Goal: Task Accomplishment & Management: Manage account settings

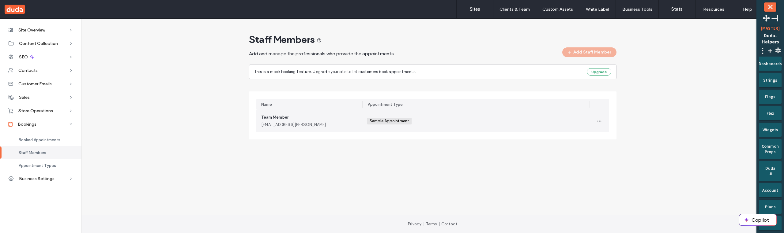
click at [332, 124] on div "tm@duda.coo" at bounding box center [309, 125] width 96 height 6
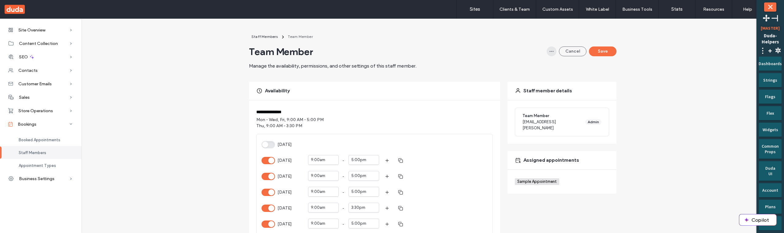
click at [550, 53] on icon "button" at bounding box center [551, 51] width 5 height 5
click at [446, 88] on div "Availability" at bounding box center [374, 91] width 251 height 18
click at [550, 54] on span "button" at bounding box center [552, 52] width 10 height 10
click at [549, 71] on div "Delete" at bounding box center [527, 68] width 55 height 12
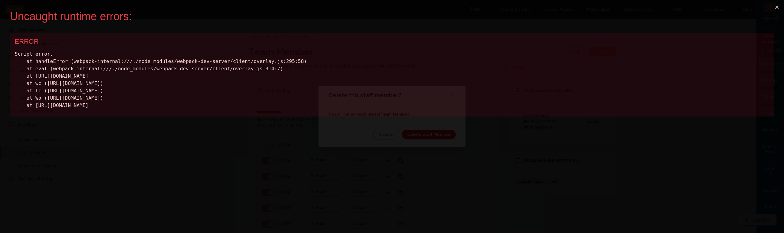
click at [776, 7] on button "×" at bounding box center [777, 7] width 14 height 15
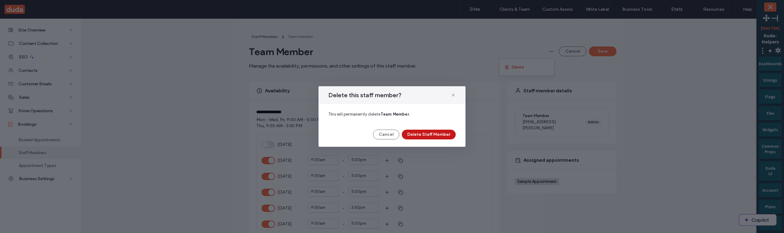
click at [444, 135] on button "Delete Staff Member" at bounding box center [429, 135] width 54 height 10
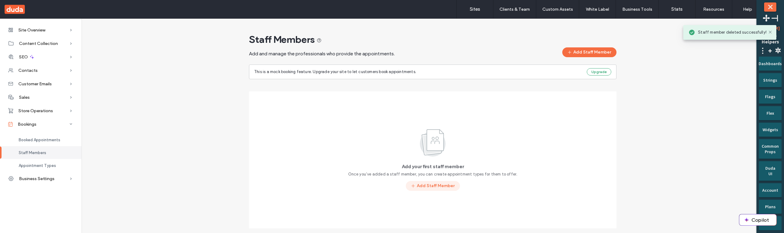
click at [438, 186] on button "Add Staff Member" at bounding box center [433, 186] width 54 height 10
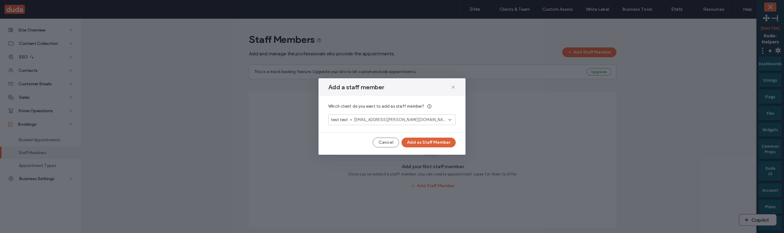
click at [436, 145] on button "Add as Staff Member" at bounding box center [429, 143] width 54 height 10
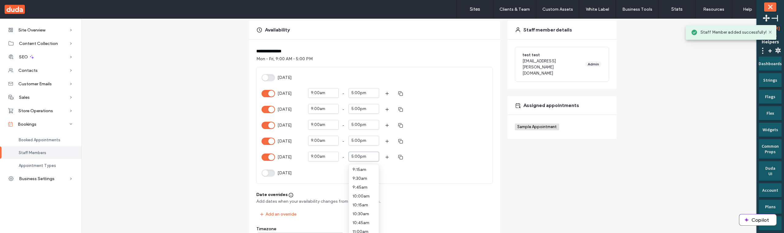
click at [364, 154] on div "option 3:30pm focused, 26 of 60. 60 results available. Use Up and Down to choos…" at bounding box center [364, 157] width 31 height 11
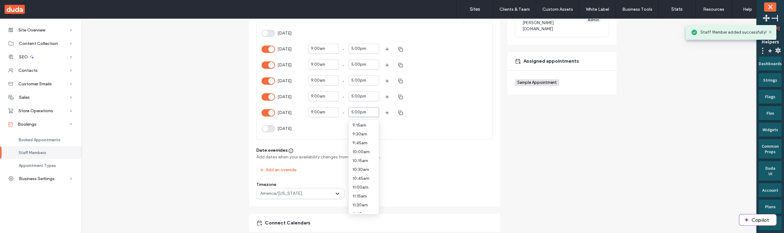
scroll to position [195, 0]
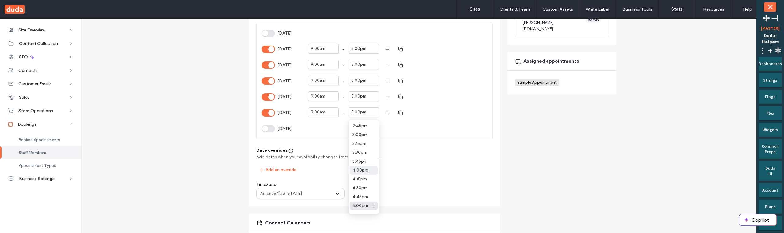
click at [362, 168] on span "4:00pm" at bounding box center [361, 170] width 16 height 5
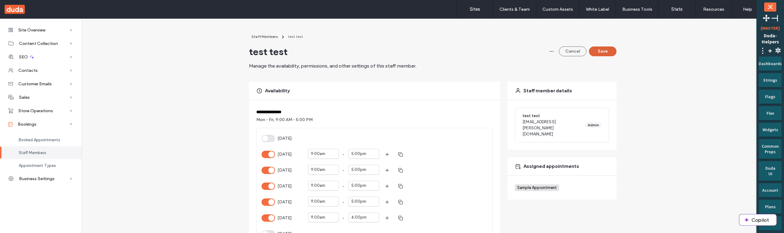
click at [596, 51] on button "Save" at bounding box center [603, 52] width 28 height 10
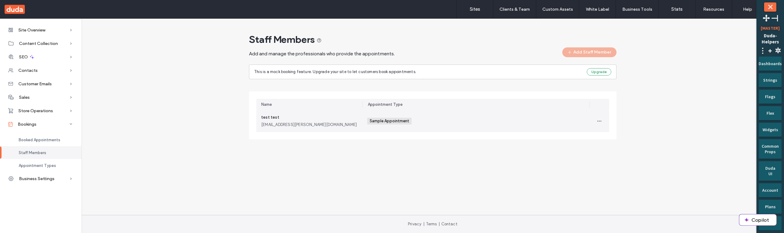
click at [516, 127] on div "Sample Appointment +0 Sample Appointment +0" at bounding box center [475, 121] width 217 height 22
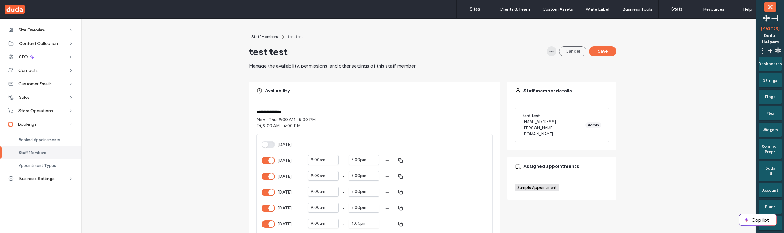
click at [551, 53] on icon "button" at bounding box center [551, 51] width 5 height 5
click at [545, 66] on div "Delete" at bounding box center [527, 68] width 55 height 12
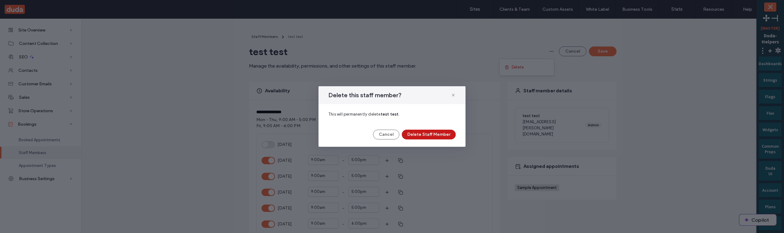
click at [439, 135] on button "Delete Staff Member" at bounding box center [429, 135] width 54 height 10
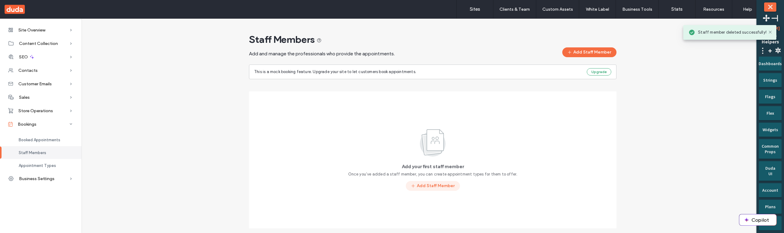
click at [416, 186] on button "Add Staff Member" at bounding box center [433, 186] width 54 height 10
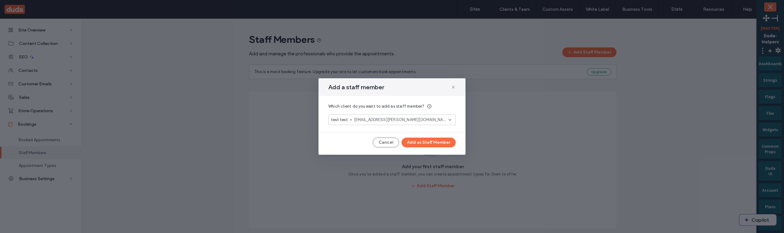
click at [397, 118] on span "test@duda.co" at bounding box center [401, 120] width 94 height 6
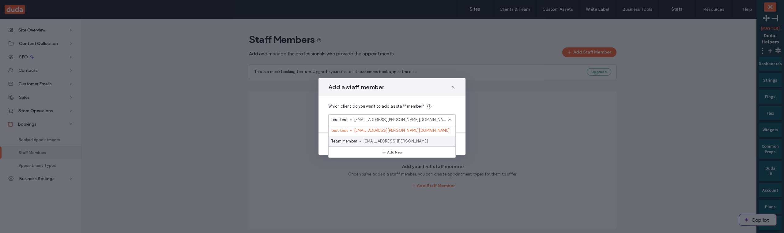
click at [391, 141] on span "tm@duda.coo" at bounding box center [406, 141] width 87 height 6
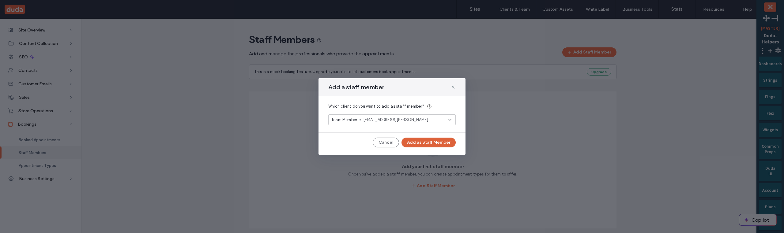
click at [426, 142] on button "Add as Staff Member" at bounding box center [429, 143] width 54 height 10
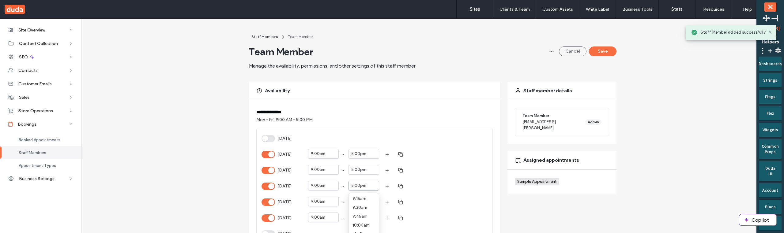
click at [369, 187] on div "option 4:30pm focused, 30 of 60. 60 results available. Use Up and Down to choos…" at bounding box center [364, 186] width 31 height 11
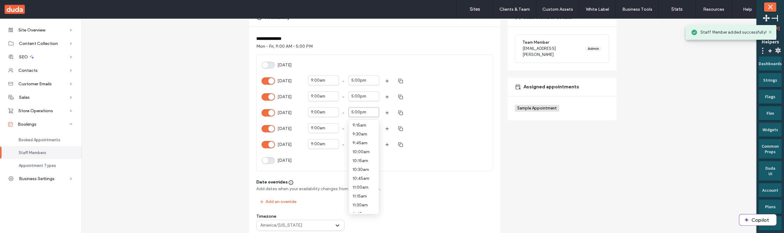
scroll to position [195, 0]
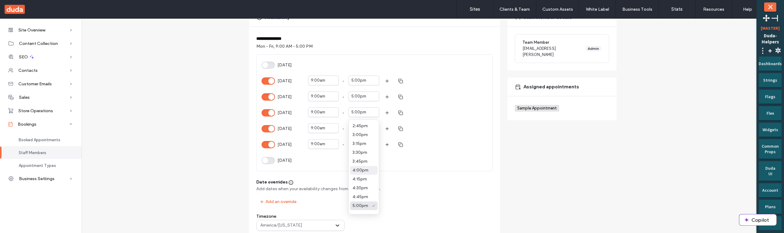
click at [365, 168] on span "4:00pm" at bounding box center [361, 170] width 16 height 5
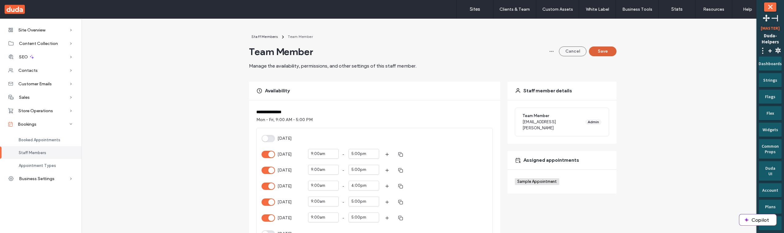
click at [601, 53] on button "Save" at bounding box center [603, 52] width 28 height 10
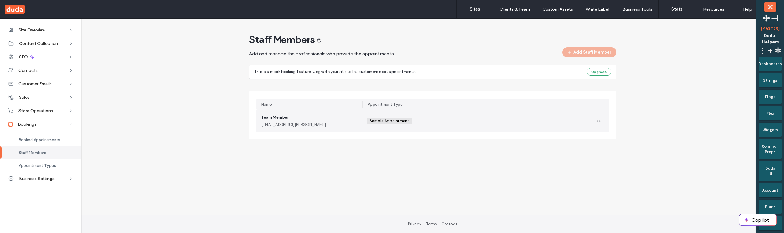
click at [469, 126] on div "Sample Appointment +0 Sample Appointment +0" at bounding box center [475, 121] width 217 height 22
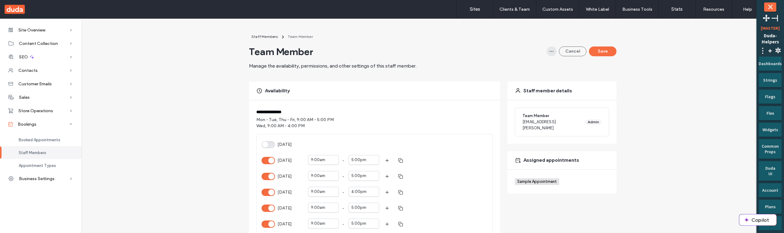
click at [551, 53] on icon "button" at bounding box center [551, 51] width 5 height 5
click at [544, 63] on div "Delete" at bounding box center [527, 68] width 55 height 12
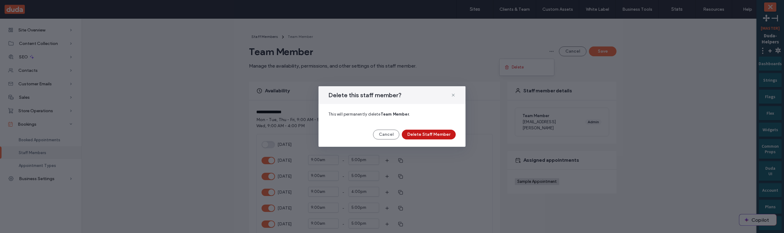
click at [418, 132] on button "Delete Staff Member" at bounding box center [429, 135] width 54 height 10
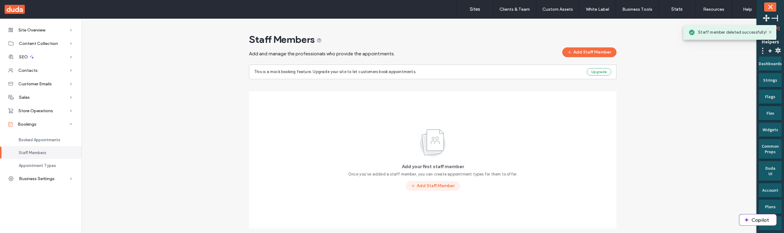
click at [421, 191] on button "Add Staff Member" at bounding box center [433, 186] width 54 height 10
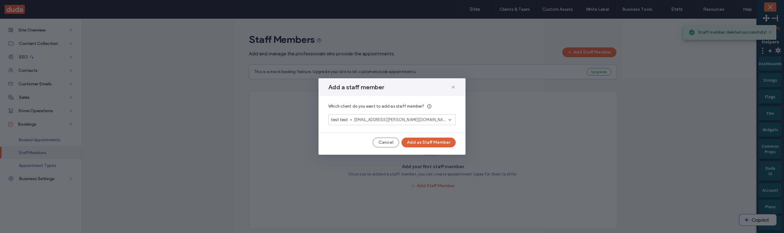
click at [432, 144] on button "Add as Staff Member" at bounding box center [429, 143] width 54 height 10
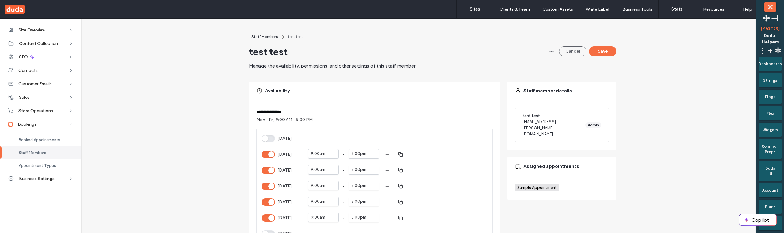
click at [356, 183] on div "5:00pm" at bounding box center [364, 186] width 31 height 11
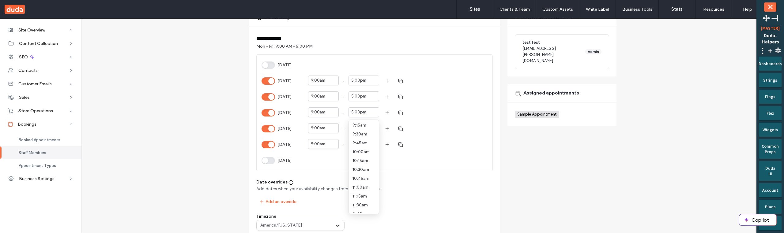
scroll to position [195, 0]
click at [361, 157] on div "3:30pm" at bounding box center [364, 153] width 28 height 9
click at [497, 152] on div "**********" at bounding box center [374, 133] width 251 height 212
click at [366, 147] on div "5:00pm" at bounding box center [364, 144] width 31 height 11
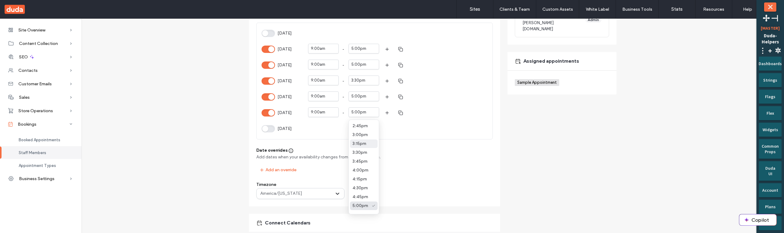
click at [360, 144] on span "3:15pm" at bounding box center [360, 144] width 14 height 5
click at [504, 148] on div "**********" at bounding box center [433, 170] width 368 height 389
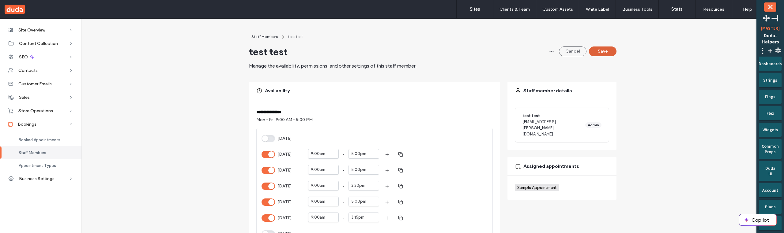
click at [607, 51] on button "Save" at bounding box center [603, 52] width 28 height 10
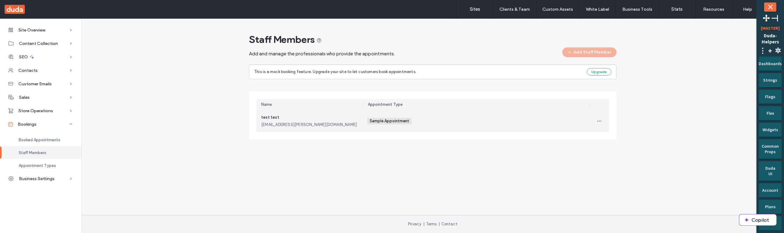
click at [555, 129] on div "Sample Appointment +0 Sample Appointment +0" at bounding box center [475, 121] width 217 height 22
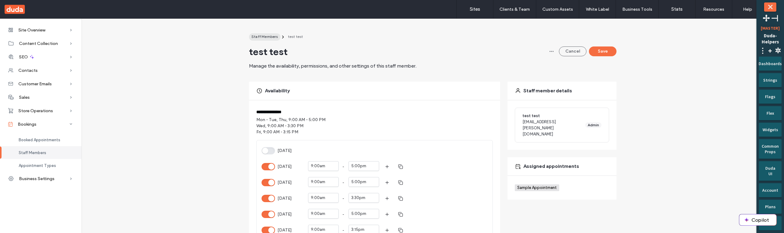
click at [265, 37] on span "Staff Members" at bounding box center [264, 36] width 27 height 5
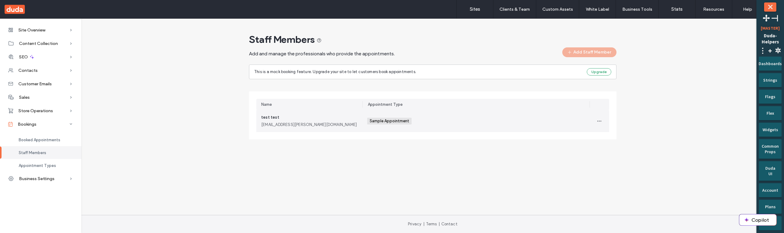
click at [403, 120] on span "Sample Appointment" at bounding box center [390, 121] width 41 height 5
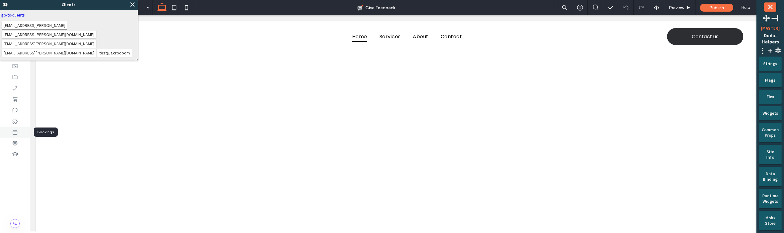
click at [17, 132] on use at bounding box center [15, 132] width 5 height 5
click at [134, 4] on span "⤬" at bounding box center [132, 4] width 6 height 7
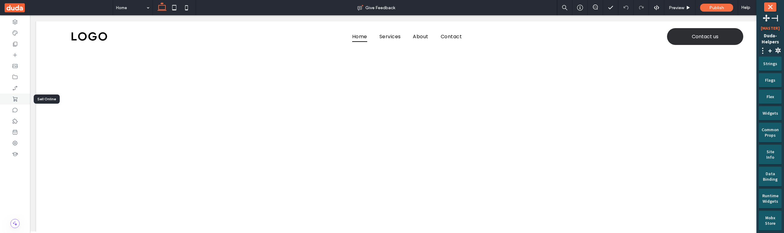
click at [16, 101] on icon at bounding box center [15, 99] width 6 height 6
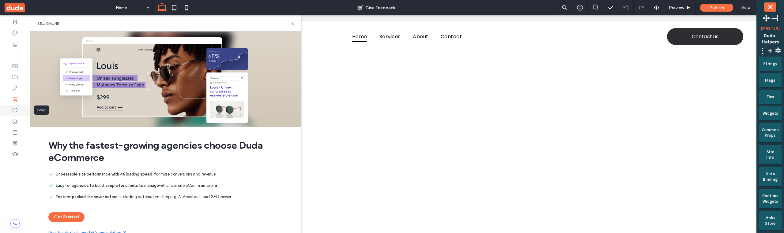
click at [16, 114] on div at bounding box center [15, 110] width 30 height 11
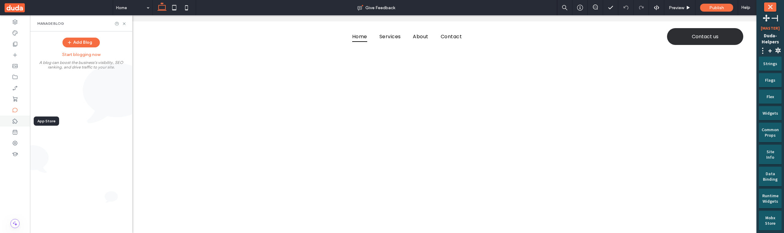
click at [16, 121] on icon at bounding box center [15, 121] width 6 height 6
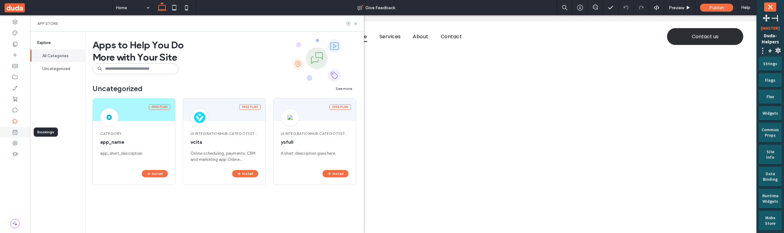
click at [17, 130] on icon at bounding box center [15, 132] width 6 height 6
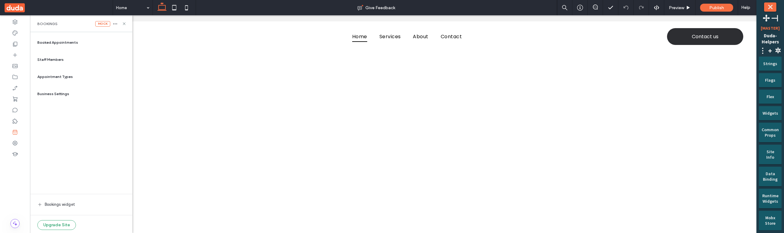
click at [57, 77] on span "Appointment Types" at bounding box center [55, 77] width 36 height 6
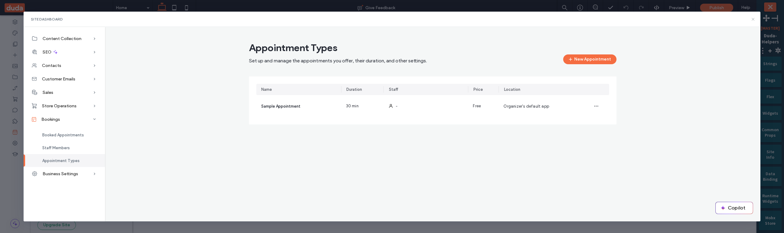
click at [754, 20] on icon at bounding box center [753, 19] width 5 height 5
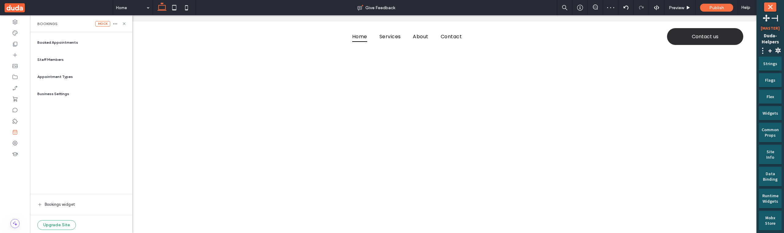
click at [59, 77] on span "Appointment Types" at bounding box center [55, 77] width 36 height 6
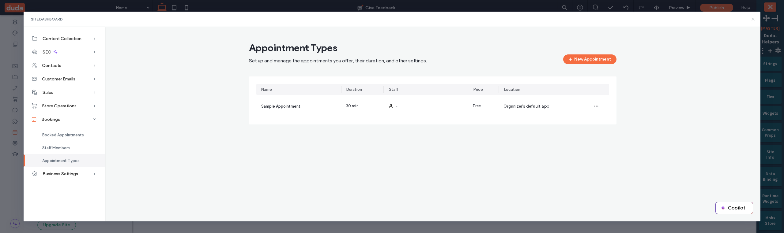
click at [754, 20] on icon at bounding box center [753, 19] width 5 height 5
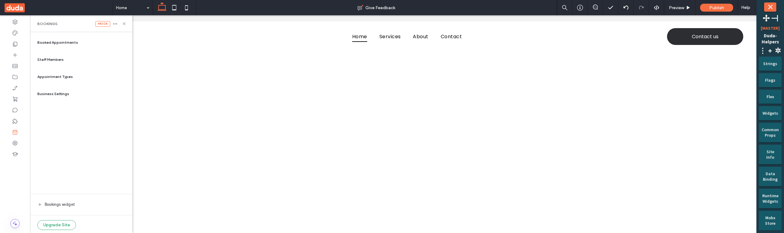
click at [67, 76] on span "Appointment Types" at bounding box center [55, 77] width 36 height 6
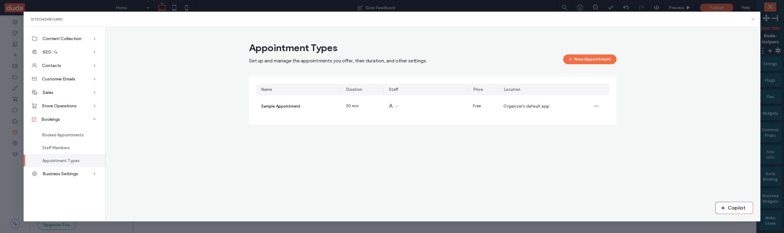
click at [754, 18] on icon at bounding box center [753, 19] width 5 height 5
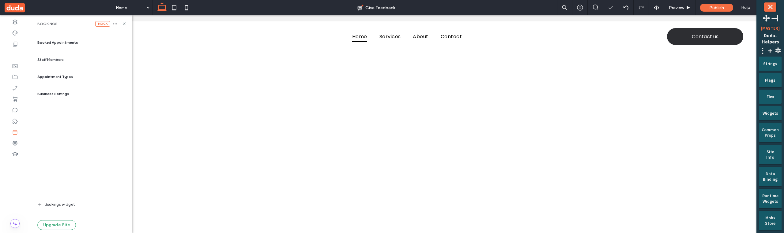
click at [74, 77] on div "Appointment Types" at bounding box center [81, 77] width 93 height 15
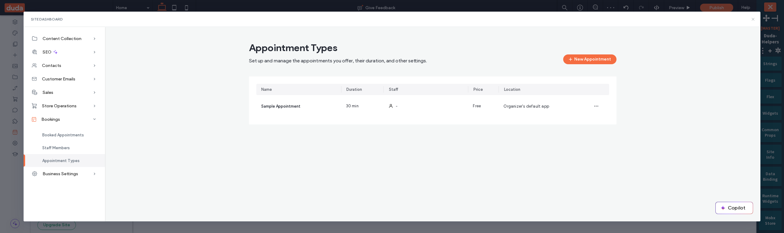
click at [753, 19] on use at bounding box center [753, 19] width 3 height 3
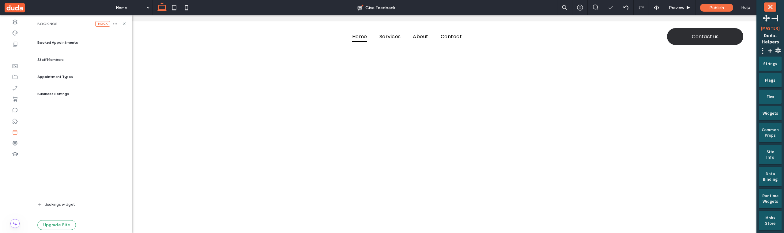
click at [53, 77] on span "Appointment Types" at bounding box center [55, 77] width 36 height 6
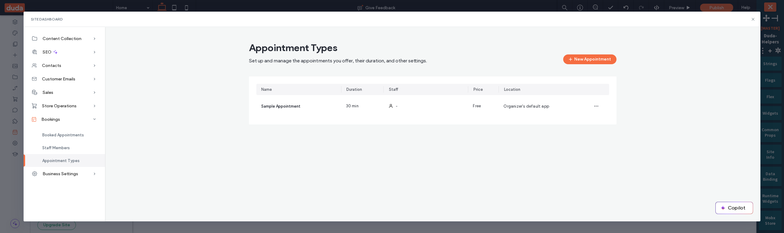
click at [718, 39] on div "Appointment Types Set up and manage the appointments you offer, their duration,…" at bounding box center [432, 86] width 655 height 99
click at [754, 20] on icon at bounding box center [753, 19] width 5 height 5
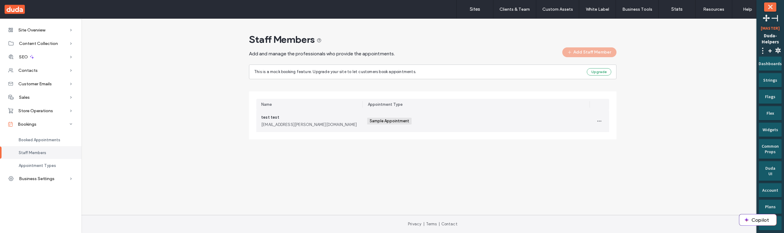
click at [444, 125] on div "Sample Appointment +0 Sample Appointment +0" at bounding box center [475, 121] width 217 height 22
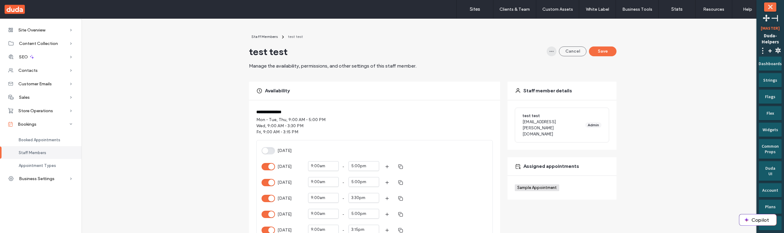
click at [550, 52] on icon "button" at bounding box center [551, 51] width 5 height 5
click at [447, 50] on div "Staff Members test test test test Manage the availability, permissions, and oth…" at bounding box center [433, 51] width 368 height 36
click at [549, 52] on icon "button" at bounding box center [551, 51] width 5 height 5
click at [529, 70] on div "Delete" at bounding box center [527, 68] width 55 height 12
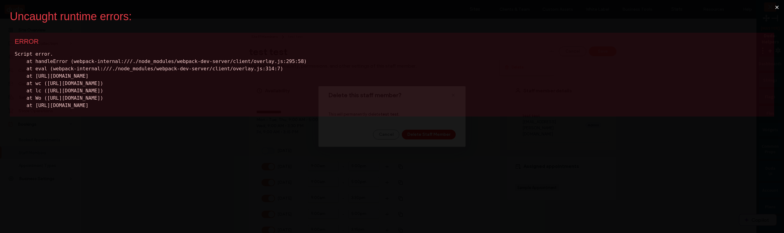
click at [777, 6] on button "×" at bounding box center [777, 7] width 14 height 15
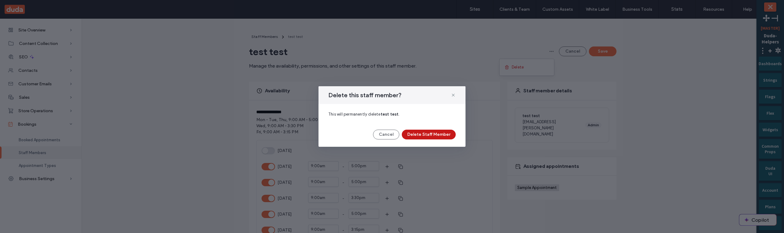
click at [445, 135] on button "Delete Staff Member" at bounding box center [429, 135] width 54 height 10
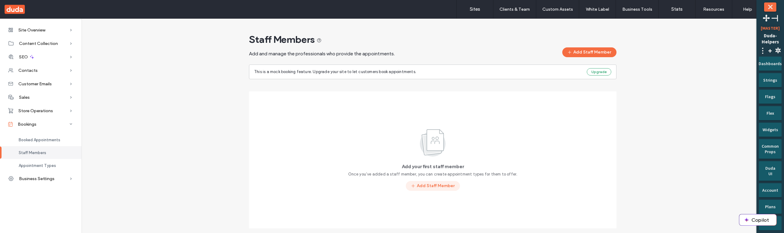
click at [428, 185] on button "Add Staff Member" at bounding box center [433, 186] width 54 height 10
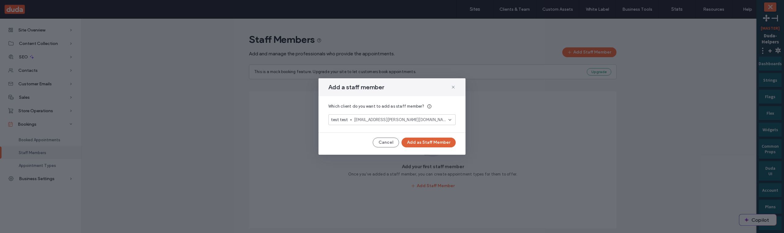
click at [432, 144] on button "Add as Staff Member" at bounding box center [429, 143] width 54 height 10
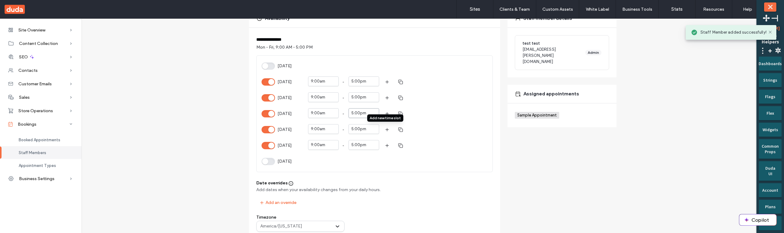
scroll to position [74, 0]
click at [368, 114] on div at bounding box center [370, 112] width 4 height 6
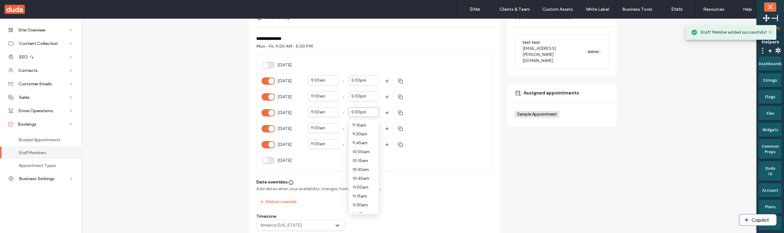
scroll to position [195, 0]
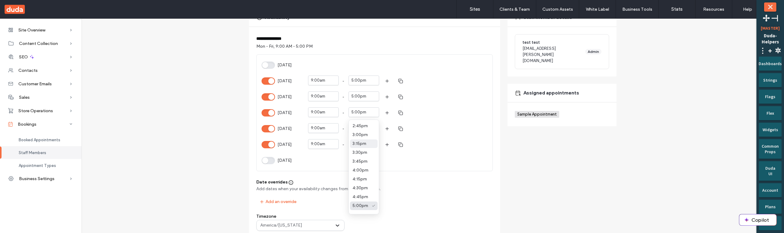
click at [363, 145] on span "3:15pm" at bounding box center [360, 144] width 14 height 5
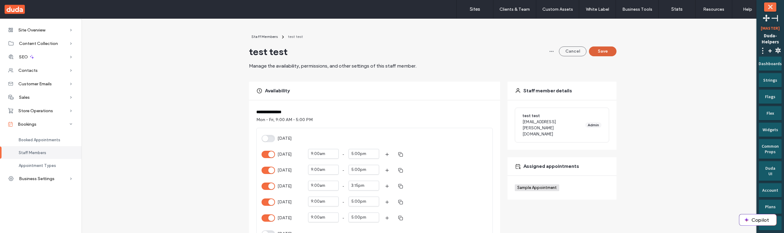
click at [606, 54] on button "Save" at bounding box center [603, 52] width 28 height 10
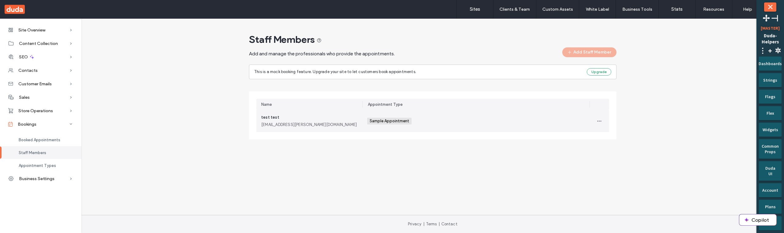
click at [473, 119] on div "Sample Appointment +0 Sample Appointment +0" at bounding box center [475, 121] width 217 height 22
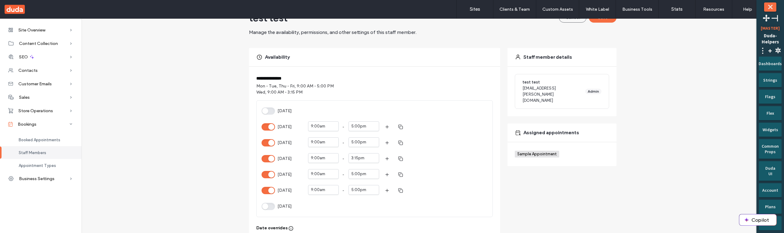
scroll to position [33, 0]
drag, startPoint x: 521, startPoint y: 83, endPoint x: 571, endPoint y: 85, distance: 50.0
click at [571, 85] on div "test test test@duda.co Admin" at bounding box center [562, 91] width 94 height 35
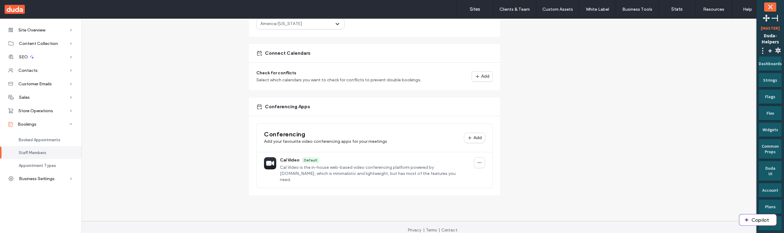
scroll to position [0, 0]
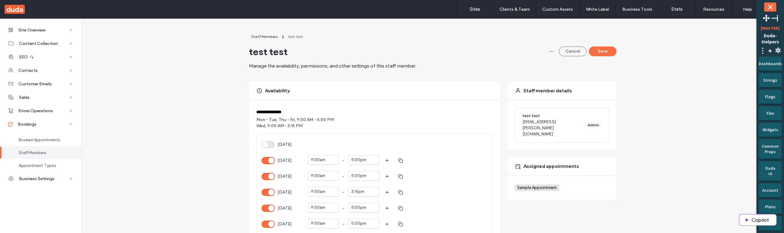
click at [561, 115] on div "test test test@duda.co Admin" at bounding box center [562, 125] width 94 height 35
click at [550, 51] on use "button" at bounding box center [552, 51] width 4 height 1
click at [523, 36] on div "Staff Members test test test test Manage the availability, permissions, and oth…" at bounding box center [433, 51] width 368 height 36
click at [519, 186] on span "Sample Appointment" at bounding box center [537, 188] width 41 height 5
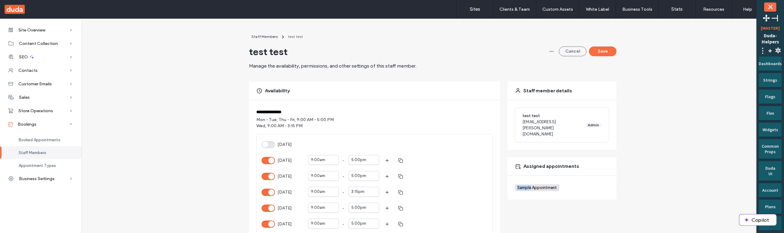
click at [519, 186] on span "Sample Appointment" at bounding box center [537, 188] width 41 height 5
click at [551, 186] on span "Sample Appointment" at bounding box center [537, 188] width 41 height 5
click at [518, 164] on icon at bounding box center [518, 167] width 6 height 6
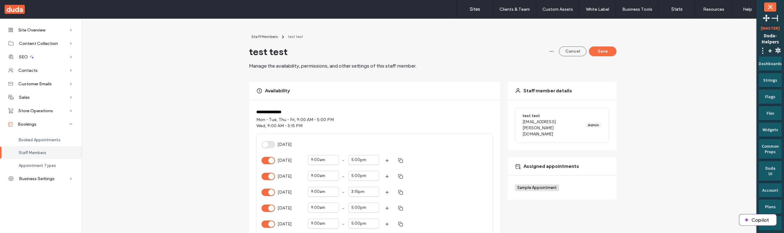
click at [518, 164] on icon at bounding box center [518, 167] width 6 height 6
click at [542, 186] on span "Sample Appointment" at bounding box center [537, 188] width 41 height 5
click at [549, 53] on icon "button" at bounding box center [551, 51] width 5 height 5
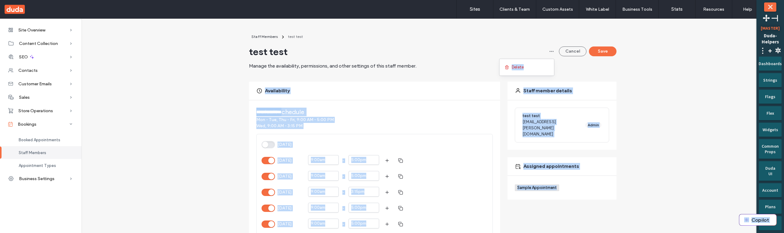
drag, startPoint x: 541, startPoint y: 64, endPoint x: 530, endPoint y: 50, distance: 18.8
click at [530, 50] on body ".wqwq-1{fill:#231f20;} .cls-1q, .cls-2q { fill-rule: evenodd; } .cls-2q { fill:…" at bounding box center [392, 116] width 784 height 233
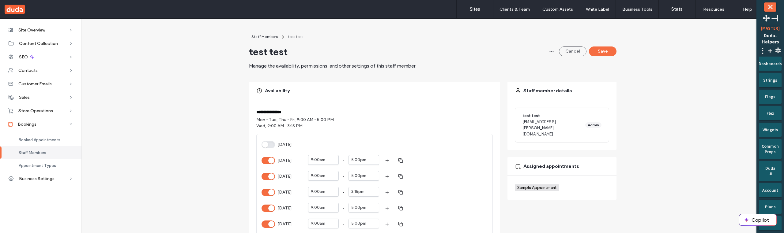
click at [530, 50] on div "Staff Members test test test test Manage the availability, permissions, and oth…" at bounding box center [433, 51] width 368 height 36
click at [549, 51] on icon "button" at bounding box center [551, 51] width 5 height 5
click at [546, 67] on div "Delete" at bounding box center [527, 68] width 55 height 12
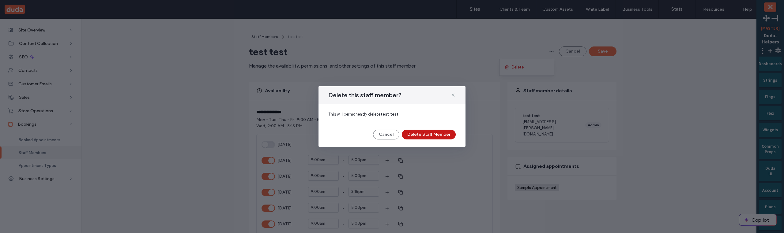
click at [423, 138] on button "Delete Staff Member" at bounding box center [429, 135] width 54 height 10
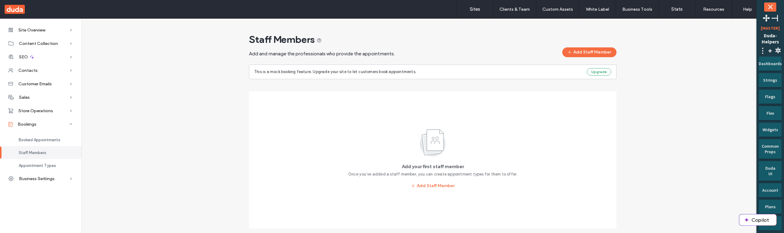
click at [367, 166] on div "Add your first staff member Once you’ve added a staff member, you can create ap…" at bounding box center [432, 160] width 353 height 123
click at [575, 55] on button "Add Staff Member" at bounding box center [589, 52] width 54 height 10
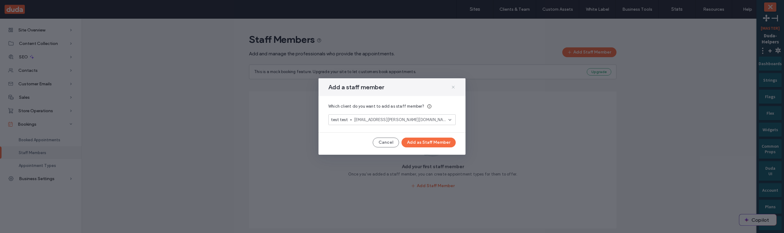
click at [455, 85] on icon at bounding box center [453, 87] width 5 height 5
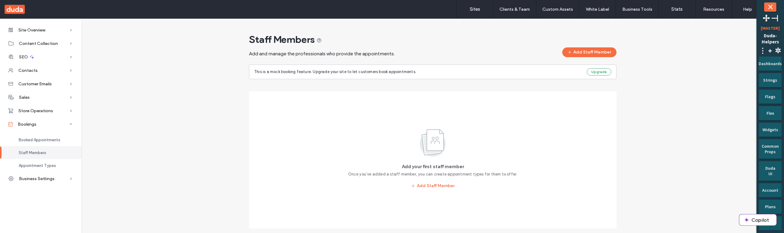
click at [515, 123] on div "Add your first staff member Once you’ve added a staff member, you can create ap…" at bounding box center [432, 160] width 353 height 123
click at [42, 142] on span "Booked Appointments" at bounding box center [40, 140] width 42 height 5
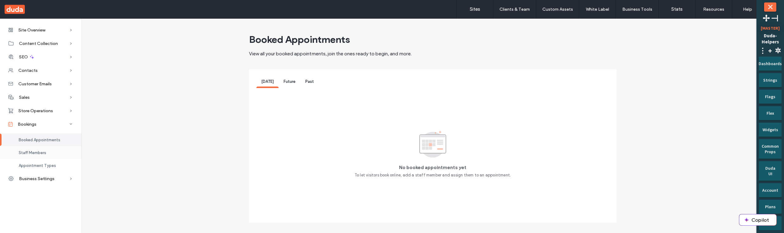
click at [44, 155] on span "Staff Members" at bounding box center [33, 153] width 28 height 5
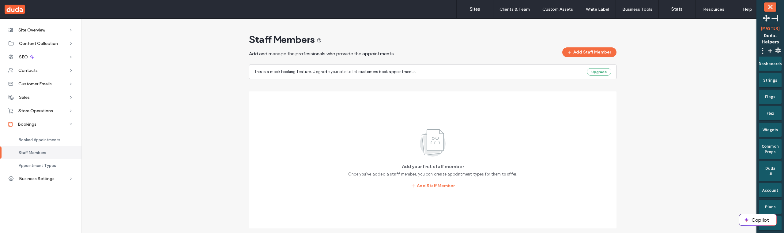
click at [182, 176] on div "Staff Members Add and manage the professionals who provide the appointments. Ad…" at bounding box center [432, 133] width 693 height 200
click at [47, 137] on div "Booked Appointments" at bounding box center [40, 140] width 81 height 13
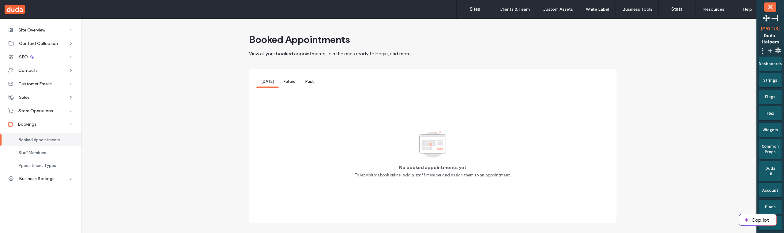
click at [289, 79] on span "Future" at bounding box center [290, 81] width 12 height 5
click at [305, 81] on span "Past" at bounding box center [309, 81] width 9 height 5
click at [64, 163] on div "Appointment Types" at bounding box center [40, 165] width 81 height 13
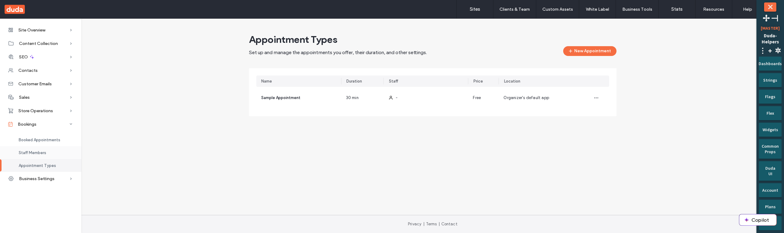
click at [61, 151] on div "Staff Members" at bounding box center [40, 152] width 81 height 13
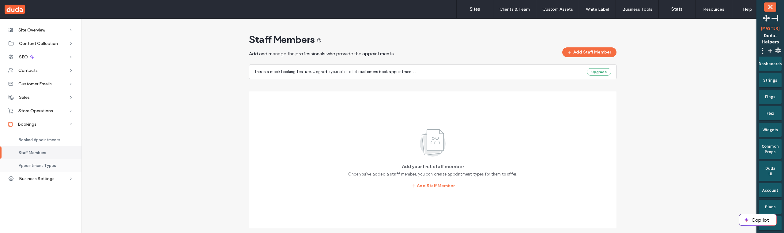
click at [60, 164] on div "Appointment Types" at bounding box center [40, 165] width 81 height 13
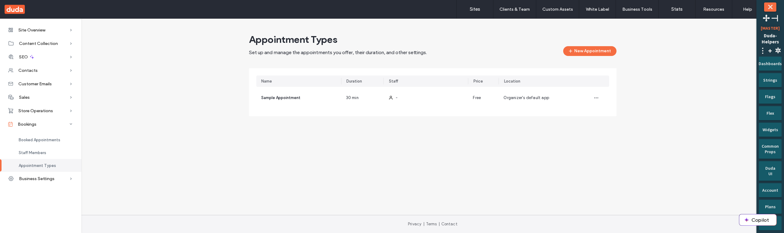
click at [194, 159] on div "Site Overview Overview Project Files Stats Form Responses Clients Client Billin…" at bounding box center [392, 117] width 784 height 197
click at [26, 153] on span "Staff Members" at bounding box center [33, 153] width 28 height 5
click at [205, 96] on div "Appointment Types Set up and manage the appointments you offer, their duration,…" at bounding box center [432, 77] width 693 height 88
click at [44, 151] on span "Staff Members" at bounding box center [33, 153] width 28 height 5
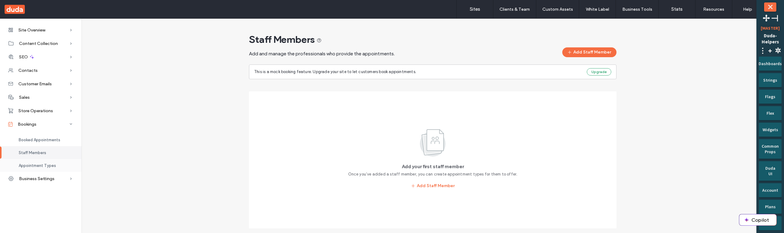
click at [43, 160] on div "Appointment Types" at bounding box center [40, 165] width 81 height 13
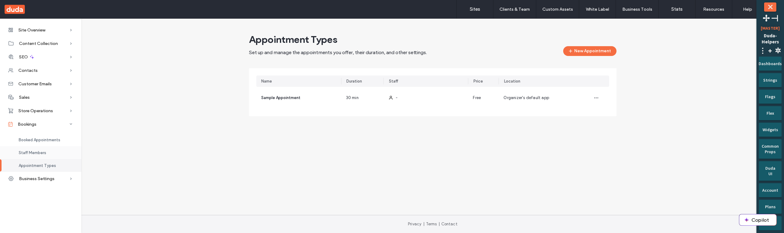
click at [42, 152] on span "Staff Members" at bounding box center [33, 153] width 28 height 5
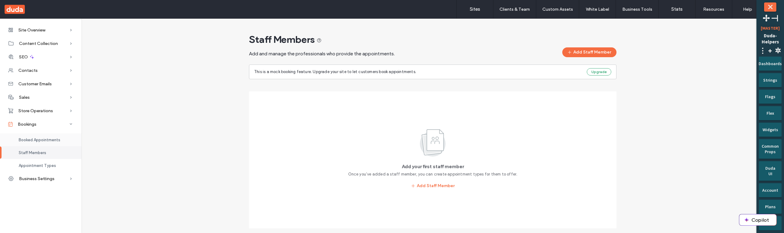
click at [42, 142] on span "Booked Appointments" at bounding box center [40, 140] width 42 height 5
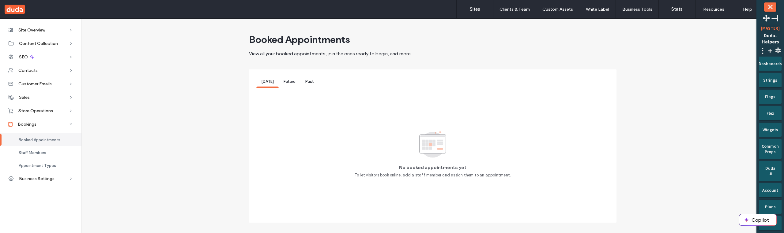
drag, startPoint x: 41, startPoint y: 153, endPoint x: 41, endPoint y: 142, distance: 10.7
click at [41, 153] on span "Staff Members" at bounding box center [33, 153] width 28 height 5
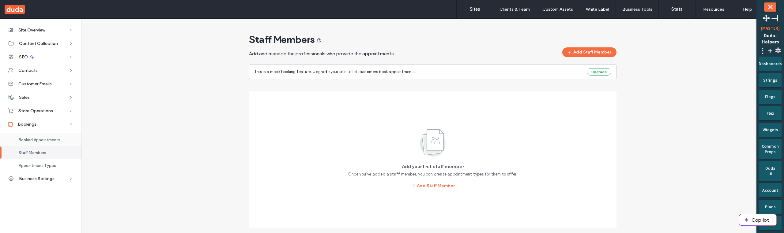
click at [41, 141] on span "Booked Appointments" at bounding box center [40, 140] width 42 height 5
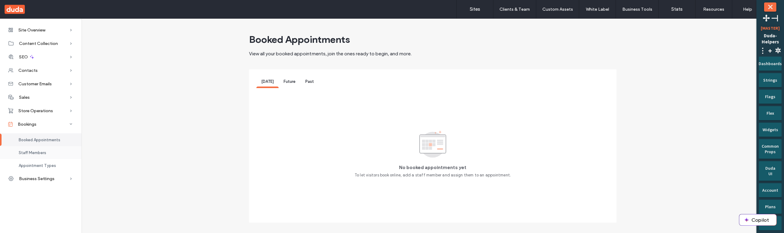
click at [41, 151] on span "Staff Members" at bounding box center [33, 153] width 28 height 5
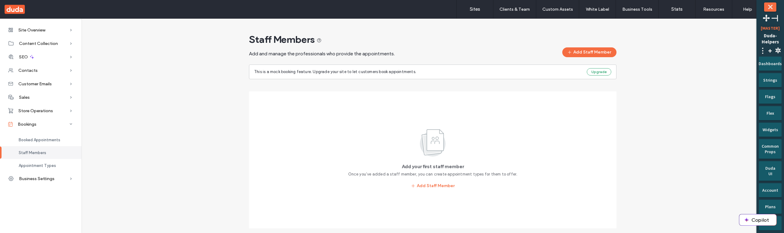
click at [41, 158] on div "Staff Members" at bounding box center [40, 152] width 81 height 13
click at [39, 137] on div "Booked Appointments" at bounding box center [40, 140] width 81 height 13
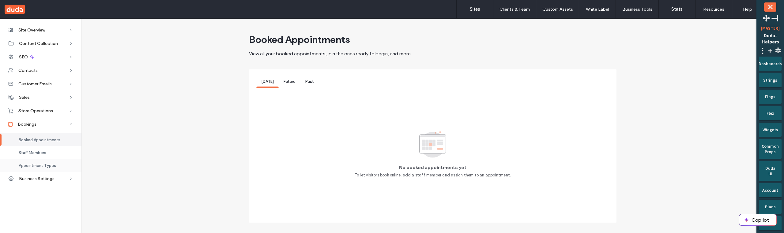
click at [39, 164] on span "Appointment Types" at bounding box center [37, 166] width 37 height 5
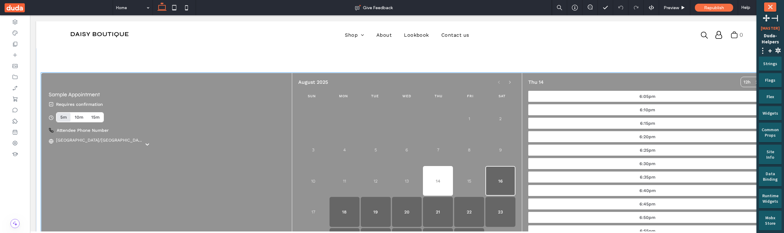
click at [499, 184] on button "16" at bounding box center [500, 181] width 30 height 30
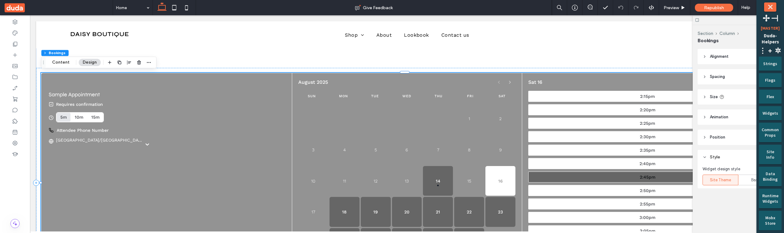
click at [548, 175] on button "2:45pm" at bounding box center [647, 177] width 238 height 11
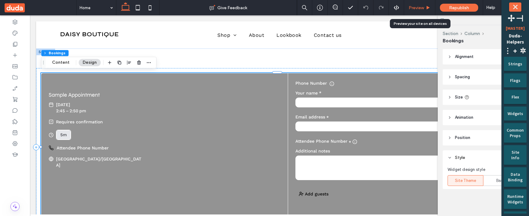
click at [421, 5] on span "Preview" at bounding box center [416, 7] width 15 height 5
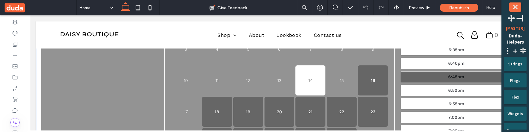
click at [411, 80] on button "6:45pm" at bounding box center [456, 76] width 111 height 11
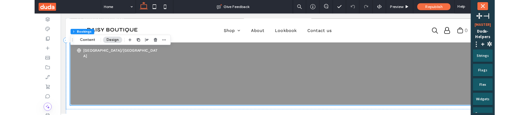
scroll to position [118, 0]
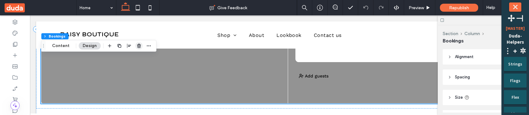
click at [140, 48] on span "button" at bounding box center [138, 45] width 7 height 7
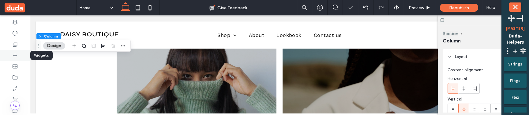
click at [12, 56] on icon at bounding box center [15, 55] width 6 height 6
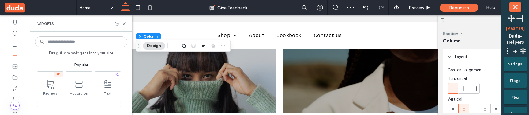
click at [68, 43] on input at bounding box center [81, 41] width 93 height 11
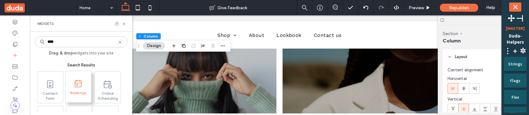
type input "****"
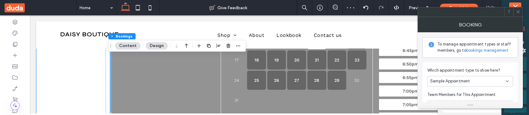
scroll to position [414, 0]
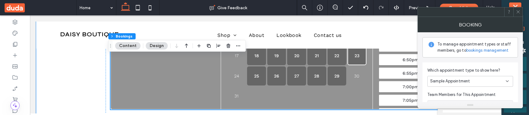
click at [348, 65] on button "23" at bounding box center [357, 55] width 19 height 19
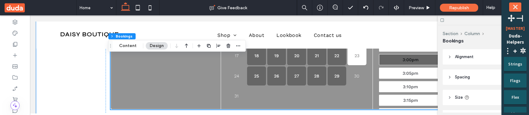
click at [379, 59] on button "3:00pm" at bounding box center [410, 59] width 63 height 11
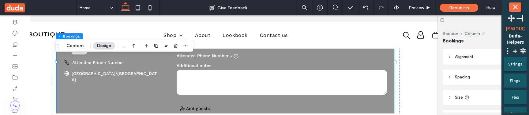
scroll to position [0, 52]
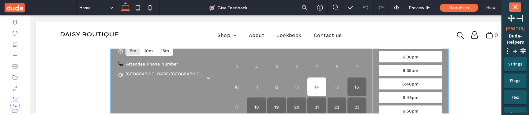
scroll to position [367, 0]
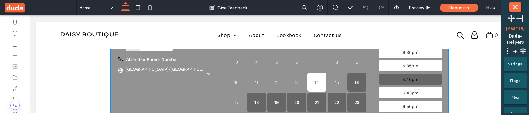
click at [382, 76] on button "6:40pm" at bounding box center [410, 79] width 63 height 11
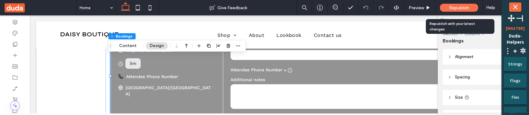
click at [452, 6] on span "Republish" at bounding box center [459, 7] width 20 height 5
